Goal: Information Seeking & Learning: Learn about a topic

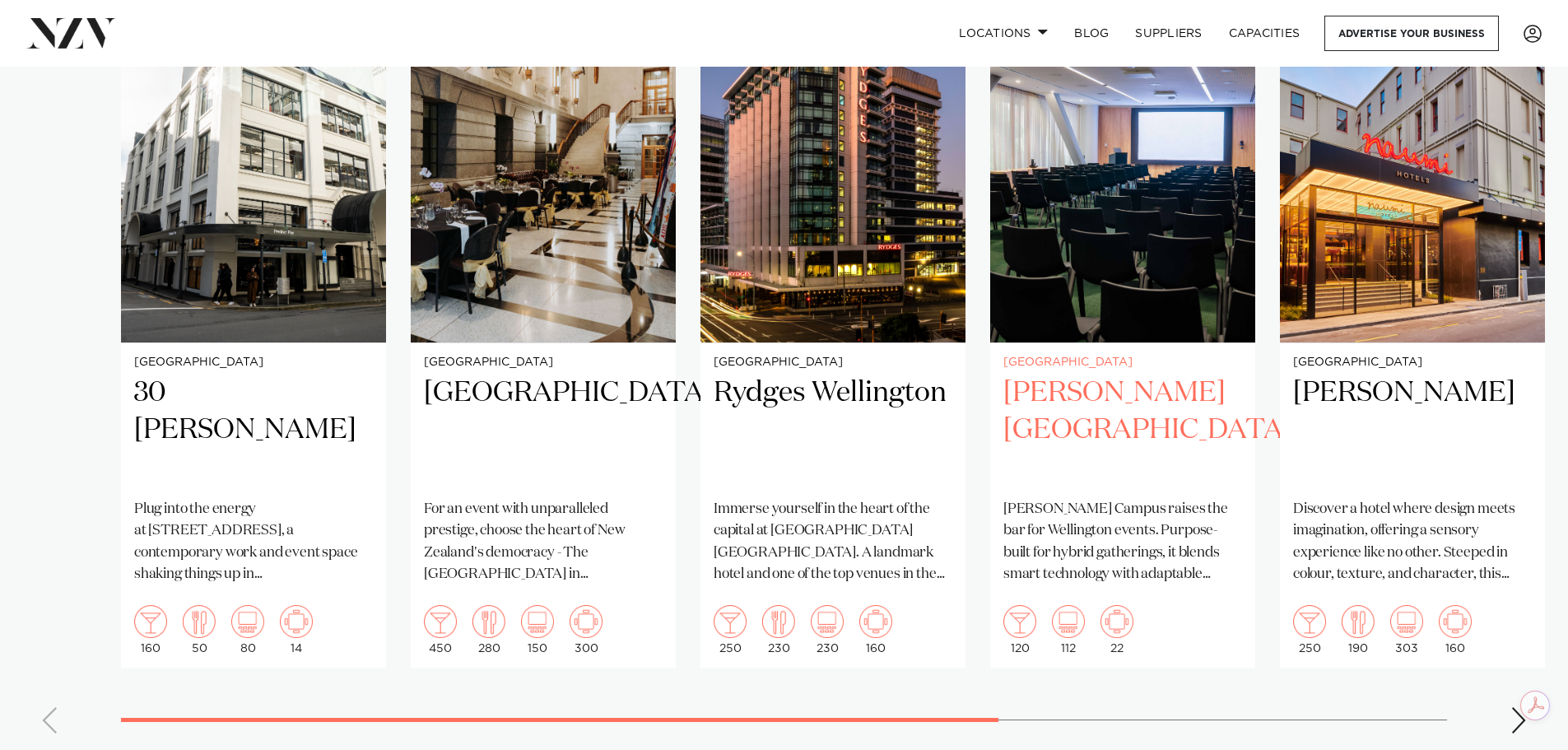
scroll to position [1152, 0]
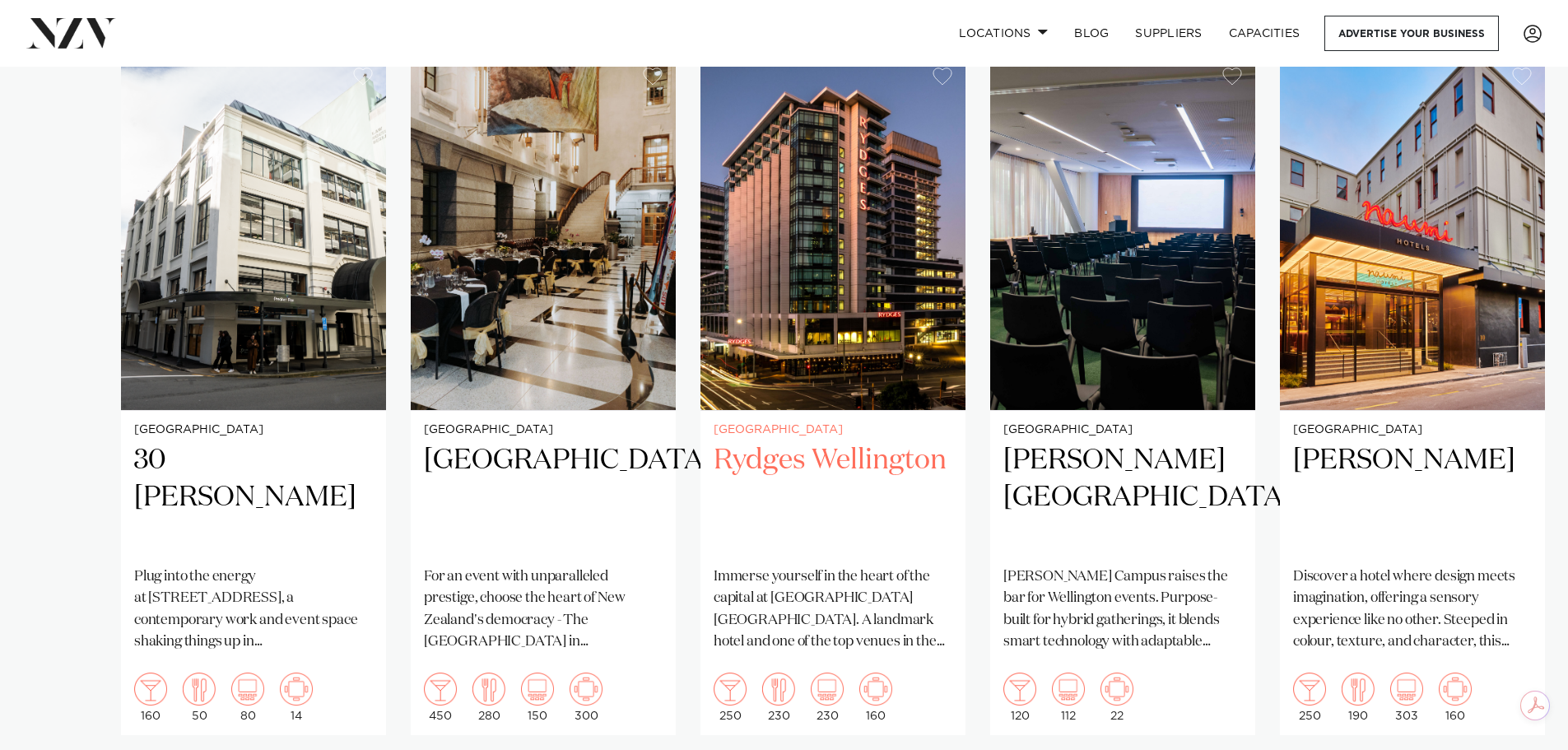
click at [850, 442] on h2 "Rydges Wellington" at bounding box center [833, 497] width 239 height 112
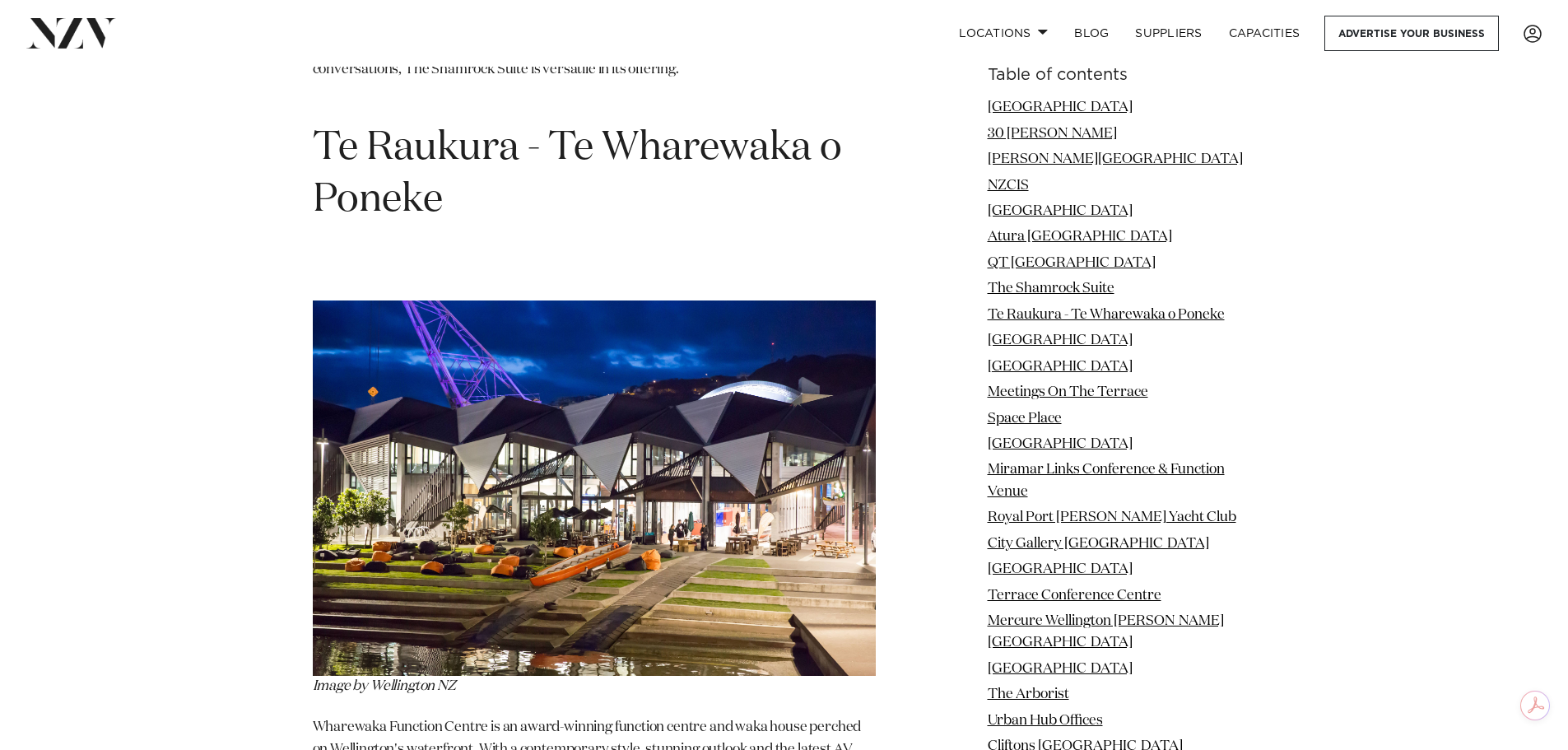
scroll to position [7078, 0]
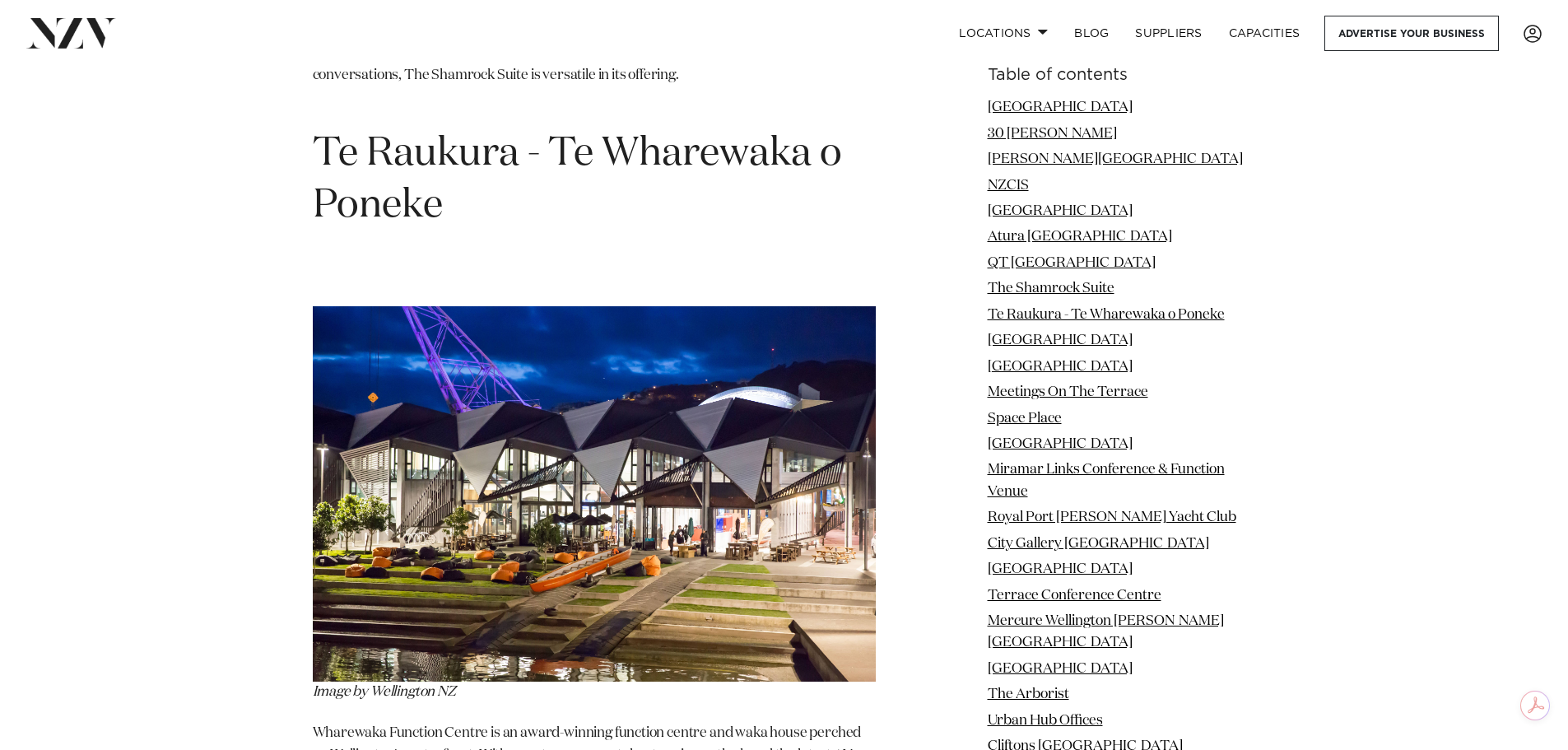
click at [560, 362] on img at bounding box center [595, 494] width 563 height 375
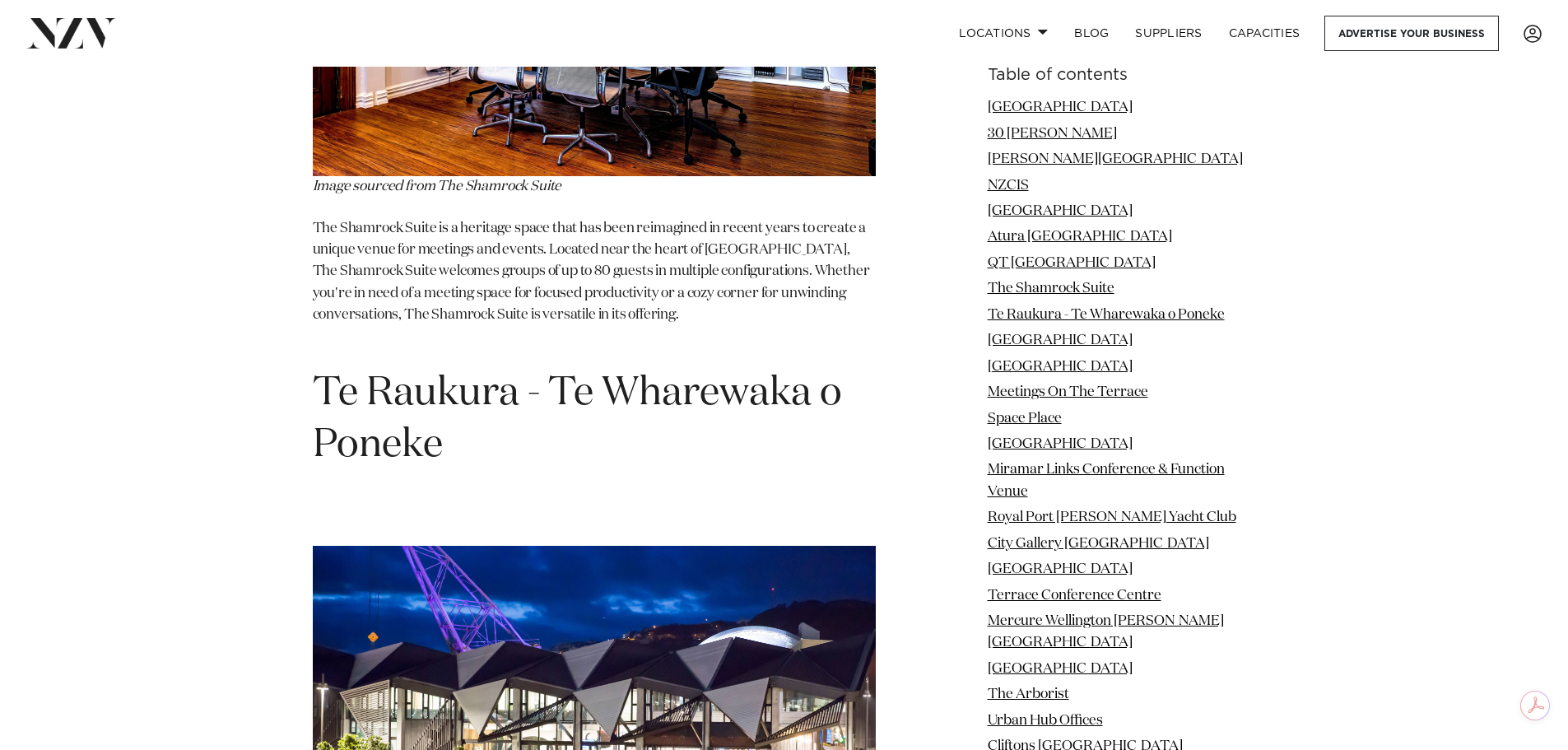
scroll to position [6831, 0]
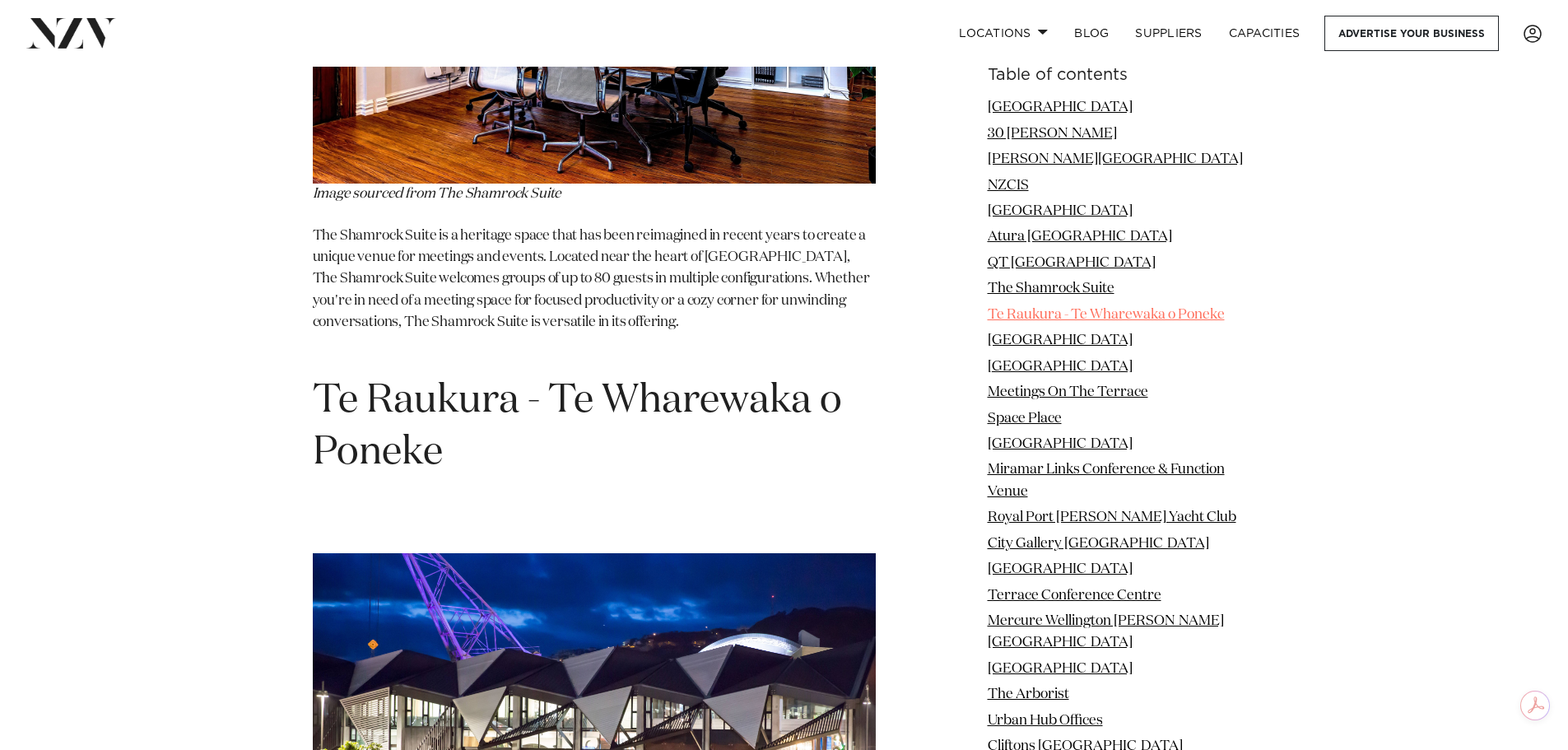
click at [1040, 317] on link "Te Raukura - Te Wharewaka o Poneke" at bounding box center [1106, 315] width 237 height 14
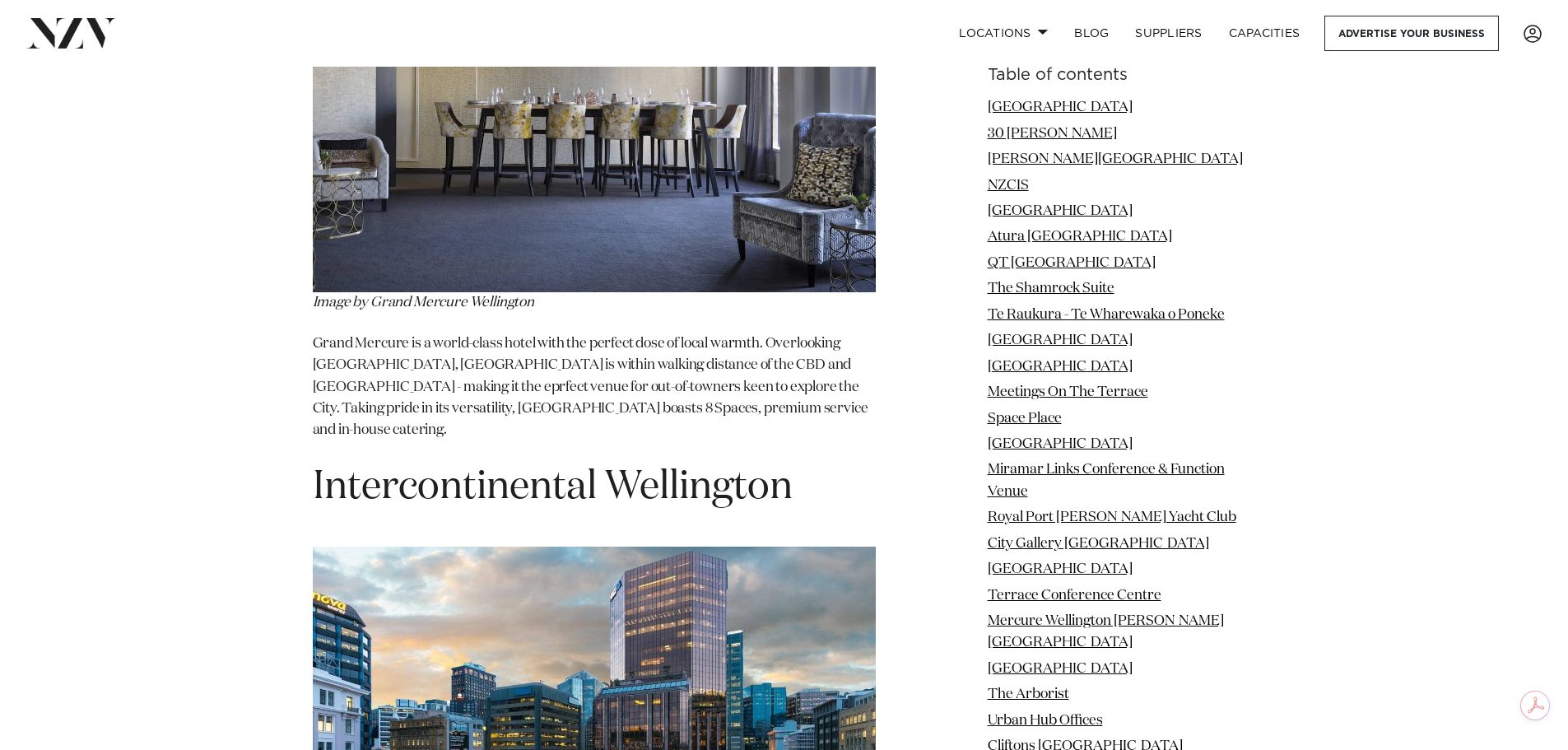
scroll to position [17640, 0]
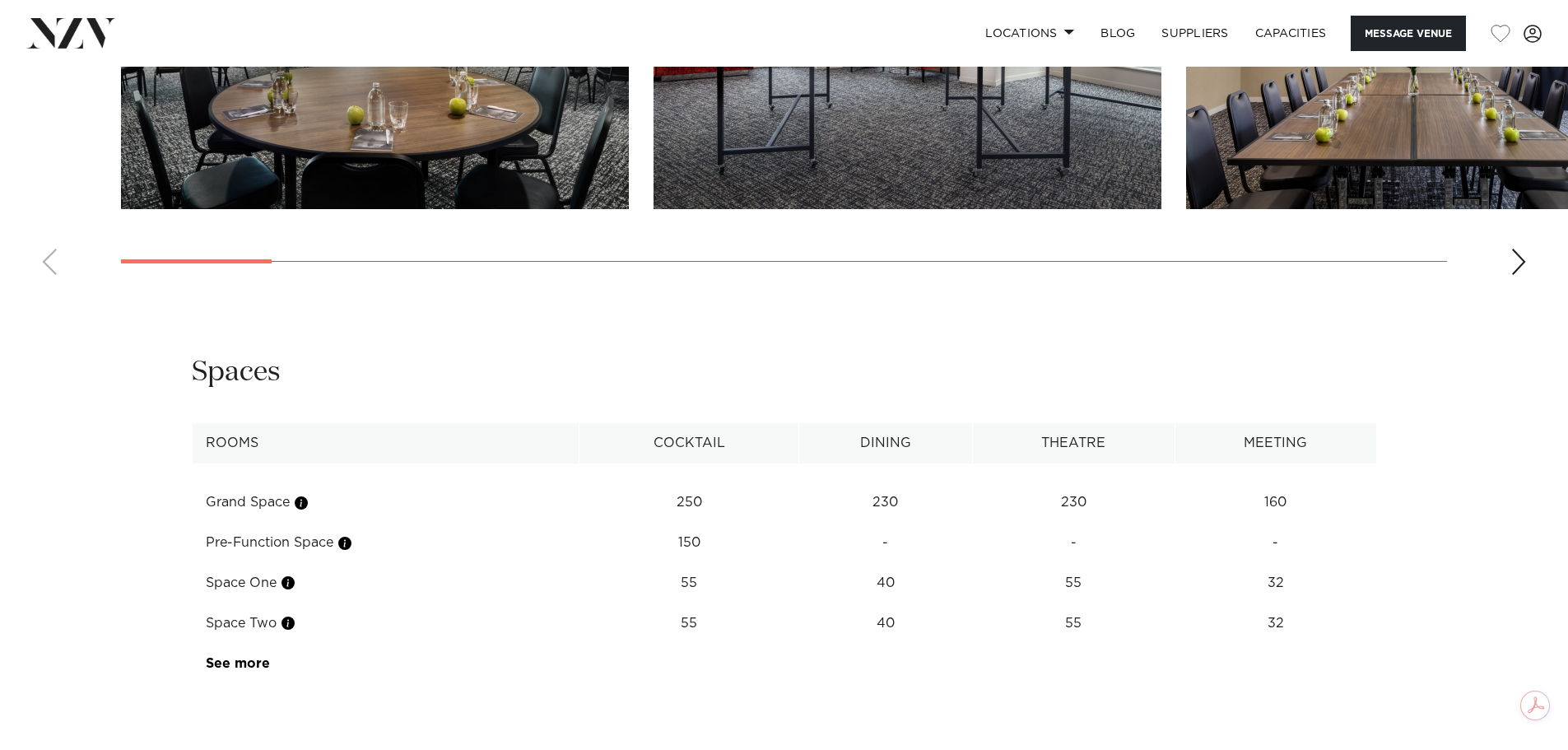
scroll to position [2305, 0]
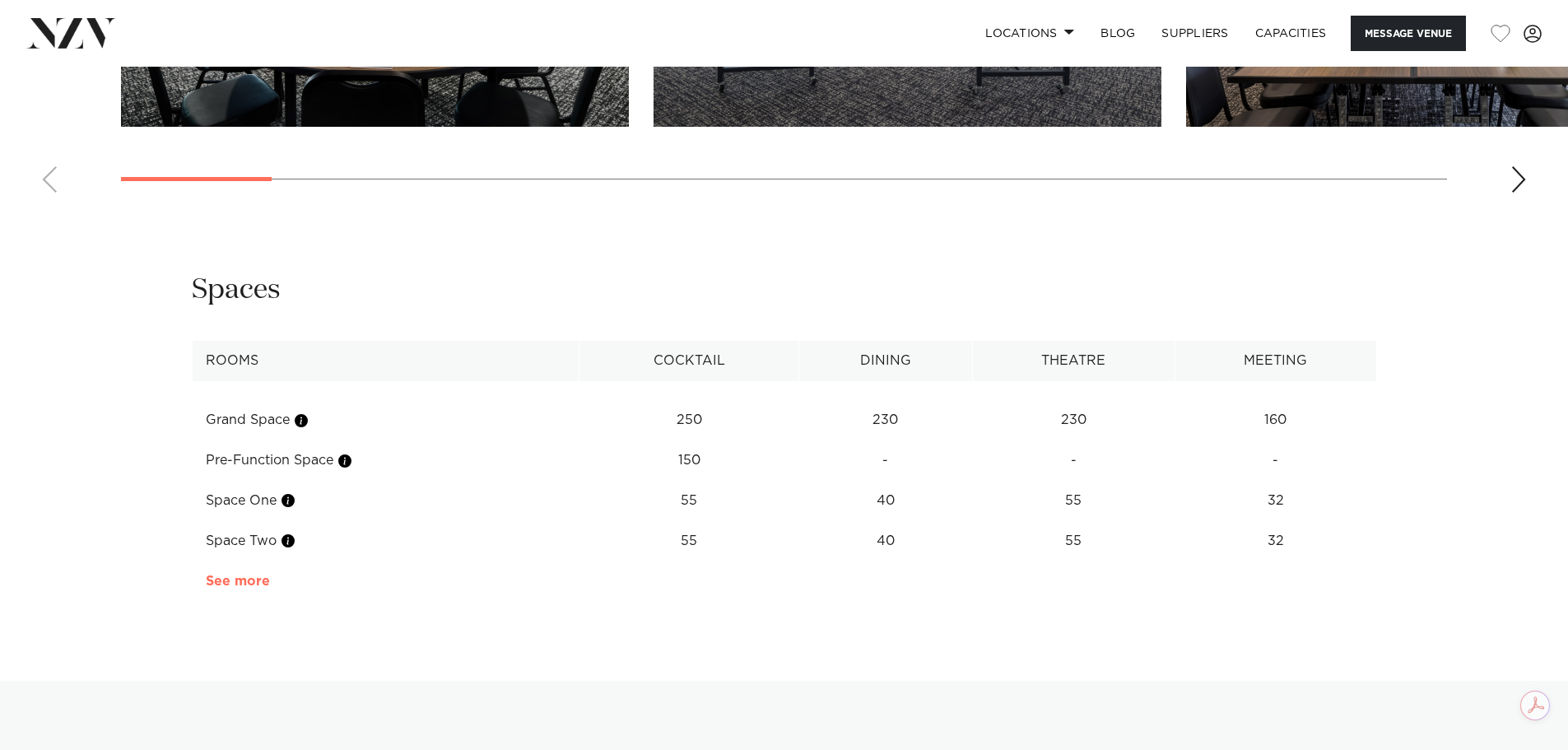
click at [238, 575] on link "See more" at bounding box center [269, 581] width 128 height 13
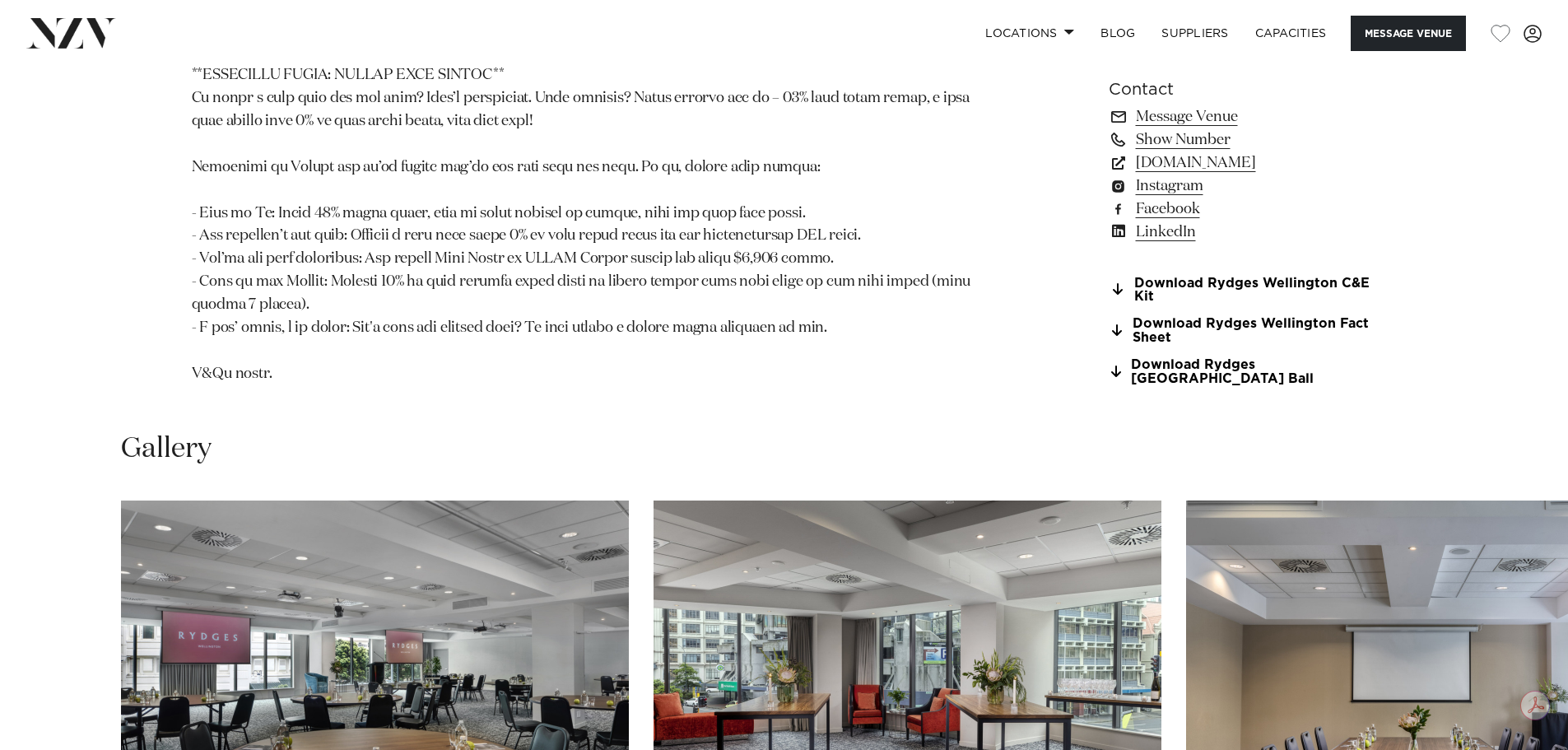
scroll to position [1399, 0]
